Goal: Task Accomplishment & Management: Manage account settings

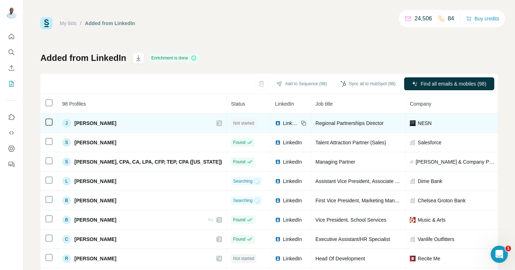
click at [233, 123] on span "Not started" at bounding box center [243, 123] width 21 height 6
click at [97, 124] on span "[PERSON_NAME]" at bounding box center [95, 123] width 42 height 7
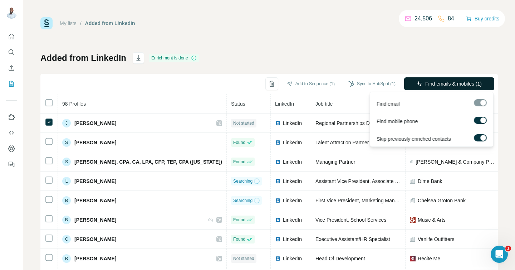
click at [433, 83] on span "Find emails & mobiles (1)" at bounding box center [454, 83] width 57 height 7
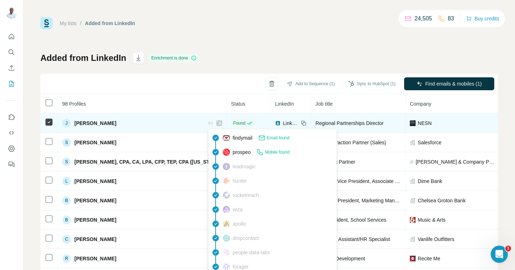
click at [233, 123] on span "Found" at bounding box center [239, 123] width 12 height 6
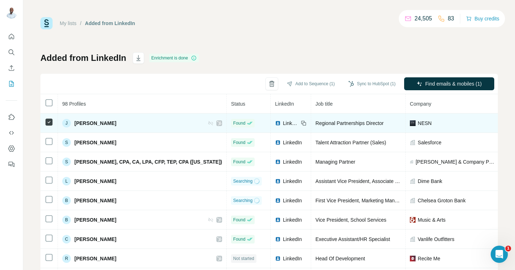
click at [277, 121] on div "LinkedIn" at bounding box center [290, 123] width 31 height 7
click at [303, 122] on icon at bounding box center [304, 123] width 3 height 3
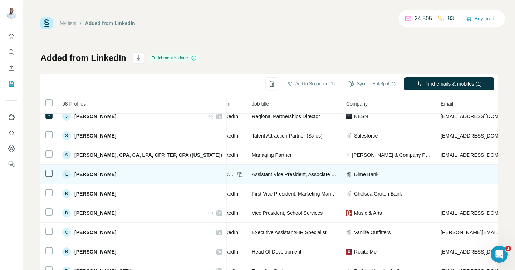
scroll to position [7, 0]
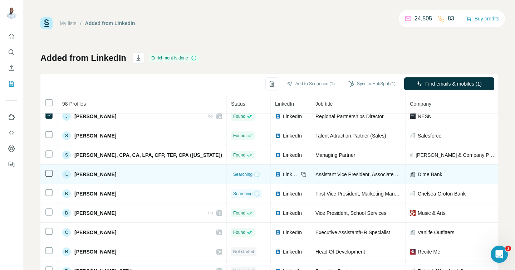
click at [87, 176] on span "[PERSON_NAME]" at bounding box center [95, 174] width 42 height 7
click at [76, 175] on span "[PERSON_NAME]" at bounding box center [95, 174] width 42 height 7
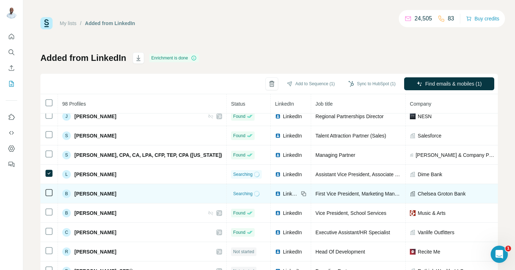
click at [49, 197] on icon at bounding box center [49, 192] width 9 height 9
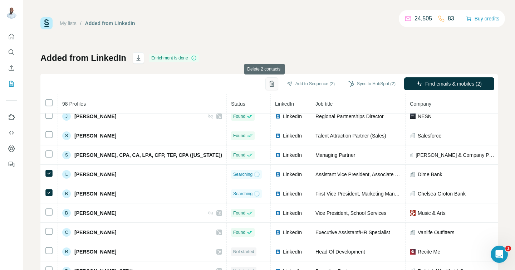
click at [271, 82] on icon "button" at bounding box center [272, 81] width 3 height 1
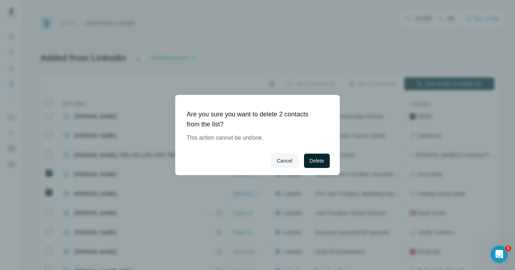
click at [319, 161] on span "Delete" at bounding box center [317, 160] width 14 height 7
